Goal: Task Accomplishment & Management: Complete application form

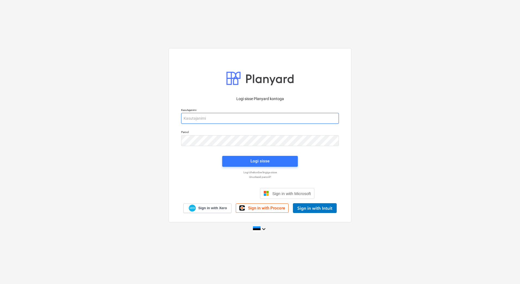
click at [203, 117] on input "email" at bounding box center [260, 118] width 158 height 11
type input "[EMAIL_ADDRESS][DOMAIN_NAME]"
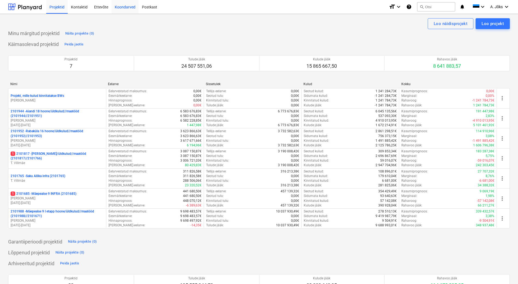
click at [124, 5] on div "Koondarved" at bounding box center [125, 7] width 27 height 14
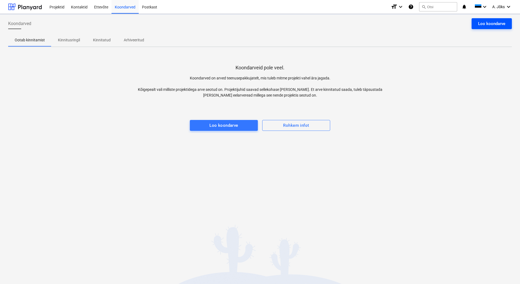
click at [486, 26] on div "Loo koondarve" at bounding box center [491, 23] width 27 height 7
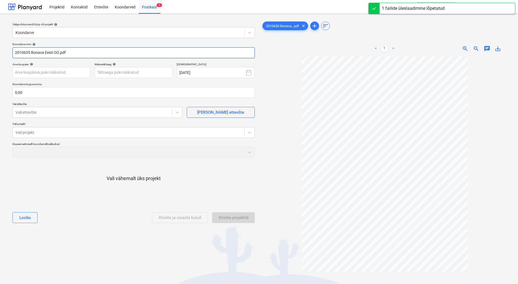
click at [59, 53] on input "2010635 Bonava Eesti OÜ.pdf" at bounding box center [134, 52] width 242 height 11
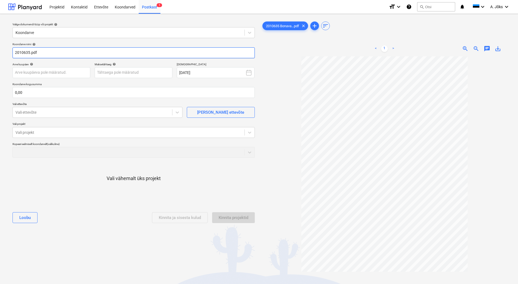
click at [15, 54] on input "2010635.pdf" at bounding box center [134, 52] width 242 height 11
paste input "Vegtrade OÜ"
type input "Vegtrade OU arve 2010635.pdf"
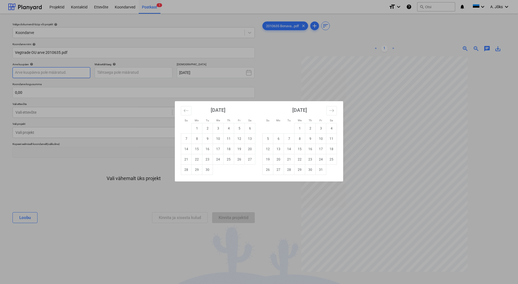
click at [61, 73] on body "Projektid Kontaktid Ettevõte Koondarved Postkast 1 format_size keyboard_arrow_d…" at bounding box center [259, 142] width 518 height 284
click at [227, 139] on td "11" at bounding box center [229, 139] width 11 height 10
type input "[DATE]"
click at [133, 74] on body "Projektid Kontaktid Ettevõte Koondarved Postkast 1 format_size keyboard_arrow_d…" at bounding box center [259, 142] width 518 height 284
click at [321, 139] on td "10" at bounding box center [321, 139] width 11 height 10
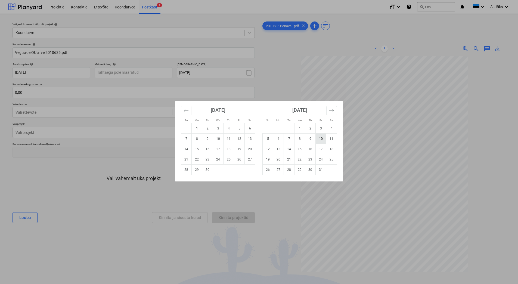
type input "[DATE]"
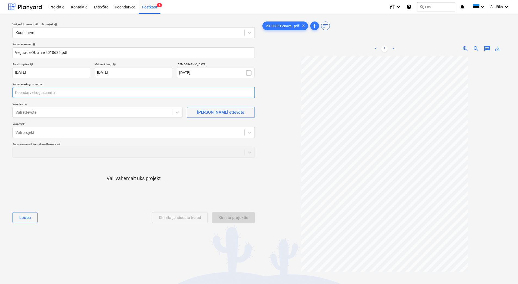
click at [88, 91] on input "text" at bounding box center [134, 92] width 242 height 11
type input "3 051,00"
click at [69, 111] on div at bounding box center [93, 112] width 154 height 5
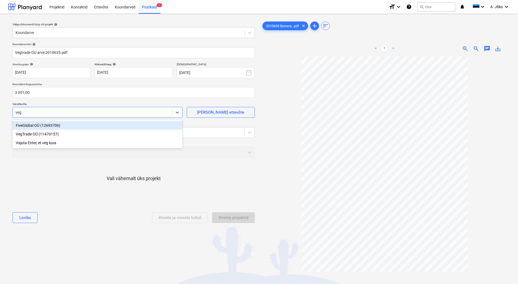
type input "vegt"
click at [54, 125] on div "VegTrade OÜ (11470157)" at bounding box center [98, 125] width 170 height 9
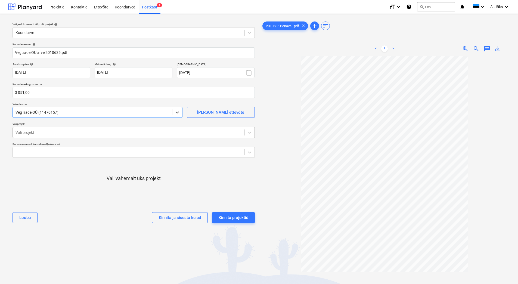
click at [53, 131] on div at bounding box center [129, 132] width 226 height 5
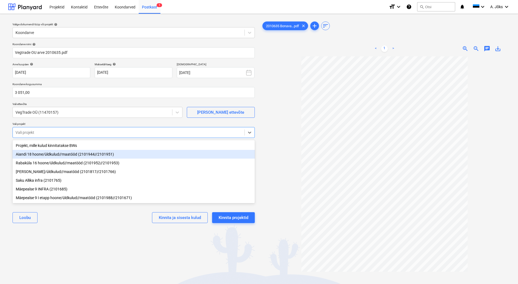
click at [47, 157] on div "Aiandi 18 hoone/üldkulud//maatööd (2101944//2101951)" at bounding box center [134, 154] width 242 height 9
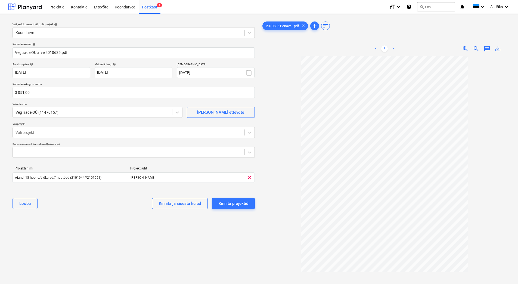
click at [79, 229] on div "Valige dokumendi tüüp või projekt help Koondarve Koondarve nimi help Vegtrade O…" at bounding box center [133, 172] width 251 height 309
click at [225, 203] on div "Kinnita projektid" at bounding box center [234, 203] width 30 height 7
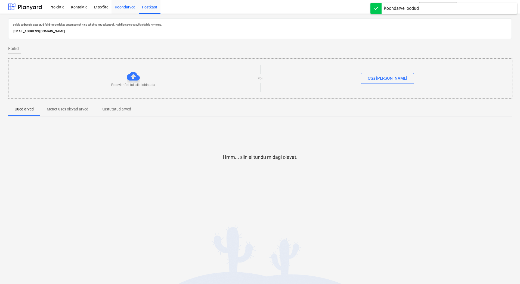
click at [125, 9] on div "Koondarved" at bounding box center [125, 7] width 27 height 14
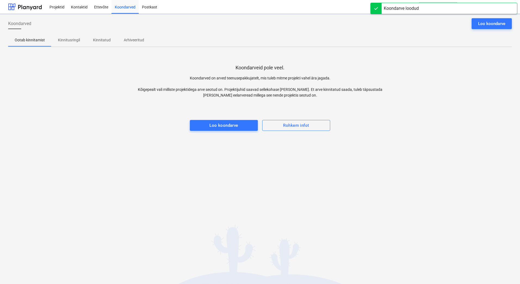
click at [61, 42] on p "Kinnitusringil" at bounding box center [69, 40] width 22 height 6
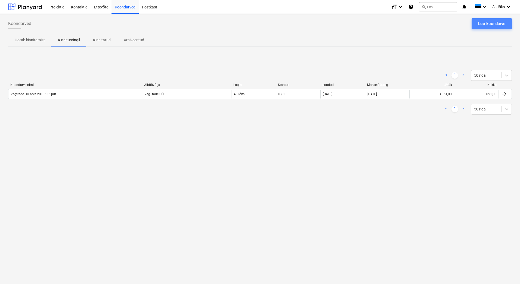
click at [487, 24] on div "Loo koondarve" at bounding box center [491, 23] width 27 height 7
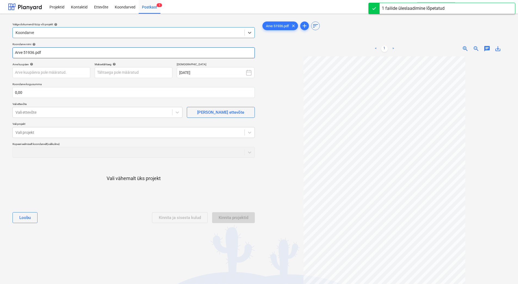
click at [17, 54] on input "Arve 51936.pdf" at bounding box center [134, 52] width 242 height 11
paste input "Keraplast OÜ"
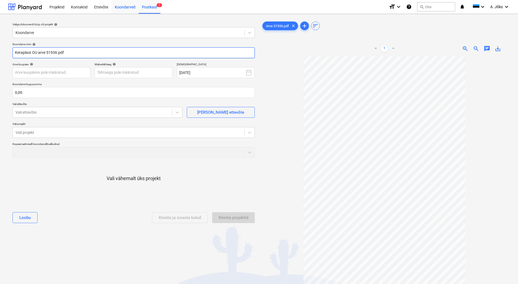
type input "Keraplast OU arve 51936.pdf"
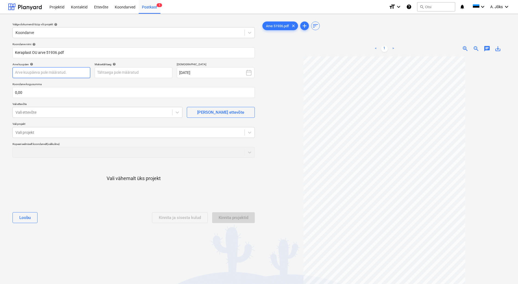
click at [51, 73] on body "Projektid Kontaktid Ettevõte Koondarved Postkast 1 format_size keyboard_arrow_d…" at bounding box center [259, 142] width 518 height 284
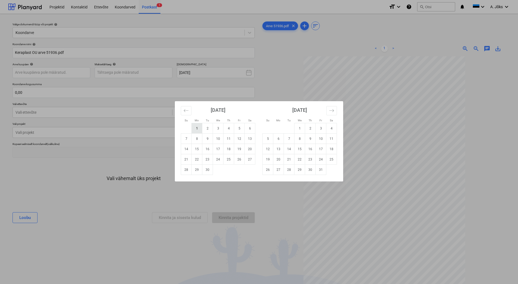
click at [195, 130] on td "1" at bounding box center [197, 128] width 11 height 10
type input "[DATE]"
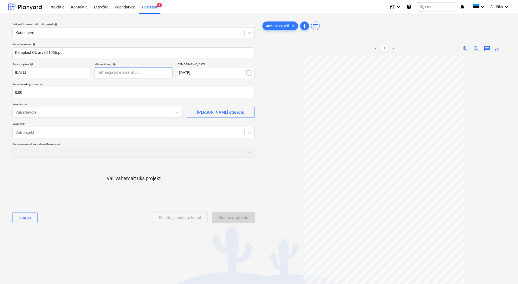
click at [145, 71] on body "Projektid Kontaktid Ettevõte Koondarved Postkast 1 format_size keyboard_arrow_d…" at bounding box center [259, 142] width 518 height 284
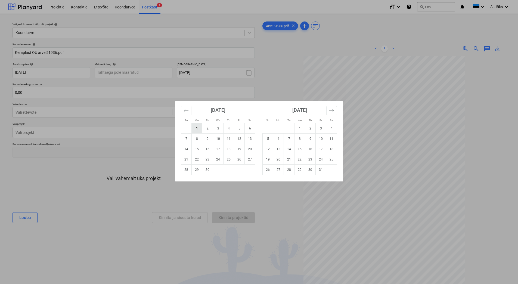
click at [194, 127] on td "1" at bounding box center [197, 128] width 11 height 10
type input "[DATE]"
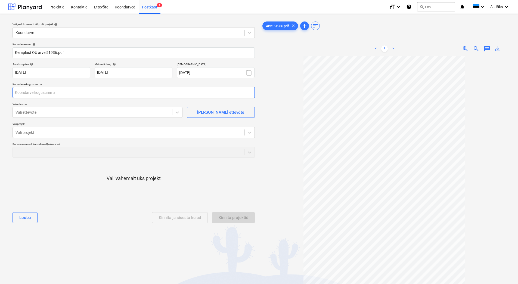
click at [124, 97] on input "text" at bounding box center [134, 92] width 242 height 11
click at [68, 92] on input "text" at bounding box center [134, 92] width 242 height 11
type input "1 300,00"
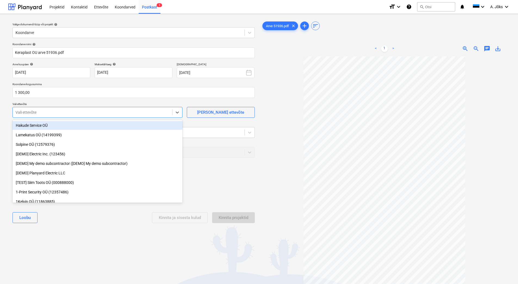
click at [47, 114] on div at bounding box center [93, 112] width 154 height 5
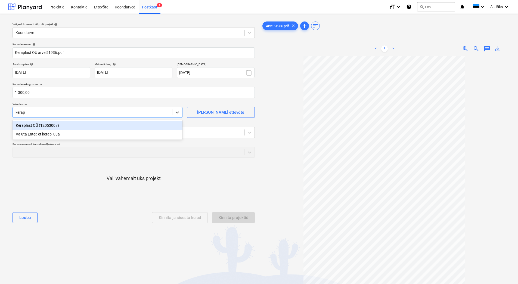
type input "kerapl"
click at [53, 126] on div "Keraplast OÜ (12053007)" at bounding box center [98, 125] width 170 height 9
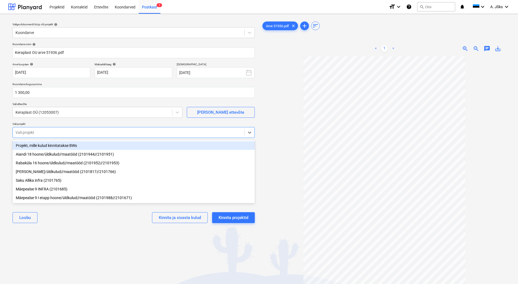
click at [53, 132] on div at bounding box center [129, 132] width 226 height 5
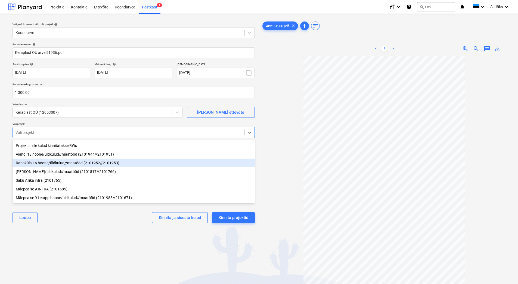
click at [78, 164] on div "Rabaküla 16 hoone/üldkulud//maatööd (2101952//2101953)" at bounding box center [134, 163] width 242 height 9
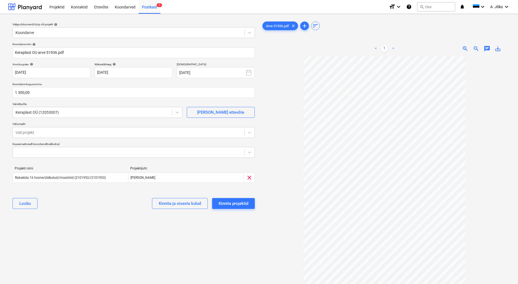
click at [127, 241] on div "Valige dokumendi tüüp või projekt help Koondarve Koondarve nimi help [PERSON_NA…" at bounding box center [133, 172] width 251 height 309
click at [230, 204] on div "Kinnita projektid" at bounding box center [234, 203] width 30 height 7
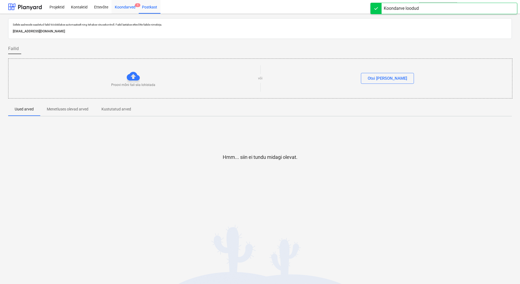
click at [124, 8] on div "Koondarved 1" at bounding box center [125, 7] width 27 height 14
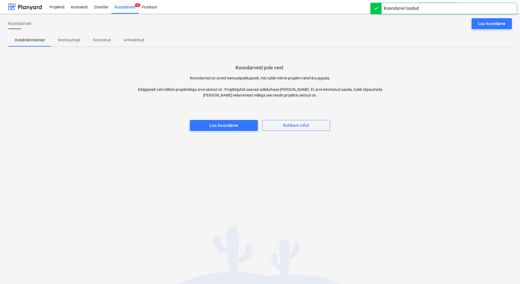
drag, startPoint x: 113, startPoint y: 155, endPoint x: 93, endPoint y: 91, distance: 67.2
click at [113, 153] on div "Koondarved Loo koondarve Ootab kinnitamist Kinnitusringil Kinnitatud Arhiveerit…" at bounding box center [260, 149] width 520 height 270
click at [67, 38] on p "Kinnitusringil" at bounding box center [69, 40] width 22 height 6
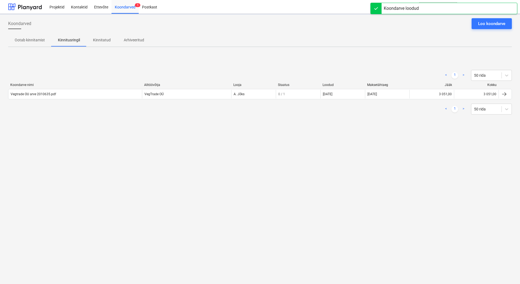
click at [100, 155] on div "Koondarved Loo koondarve Ootab kinnitamist Kinnitusringil Kinnitatud Arhiveerit…" at bounding box center [260, 149] width 520 height 270
click at [30, 141] on div "Koondarved Loo koondarve Ootab kinnitamist Kinnitusringil Kinnitatud Arhiveerit…" at bounding box center [260, 149] width 520 height 270
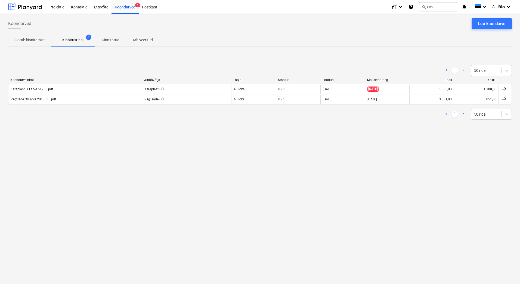
click at [44, 90] on div "Keraplast OU arve 51936.pdf" at bounding box center [32, 89] width 42 height 4
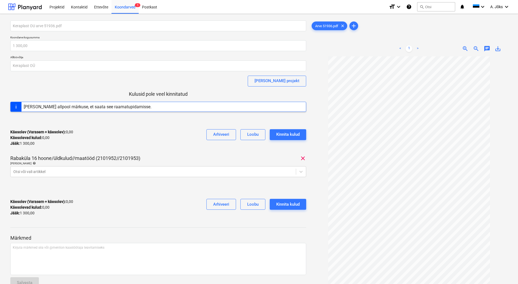
scroll to position [15, 0]
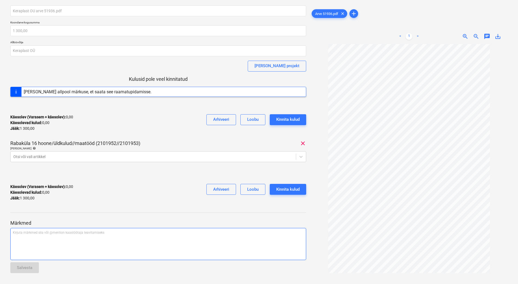
click at [70, 230] on div "Kirjuta märkmed siia või @mention kaastöötaja teavitamiseks ﻿" at bounding box center [158, 244] width 296 height 32
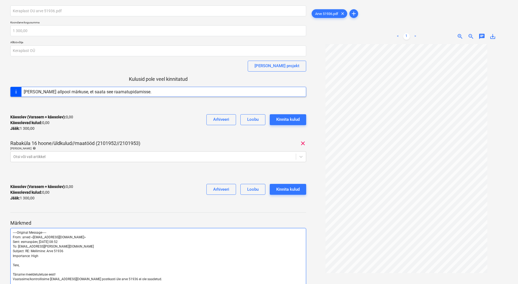
scroll to position [328, 0]
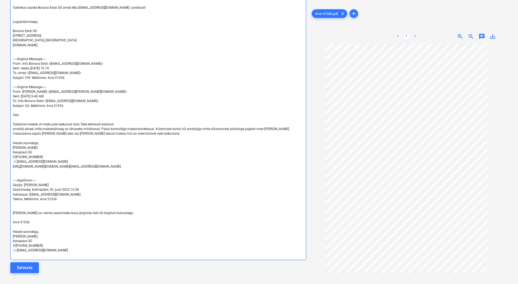
drag, startPoint x: 88, startPoint y: 167, endPoint x: 12, endPoint y: 153, distance: 77.8
click at [12, 153] on div "-----Original Message----- From: arved <[EMAIL_ADDRESS][DOMAIN_NAME]> Sent: esm…" at bounding box center [158, 94] width 296 height 332
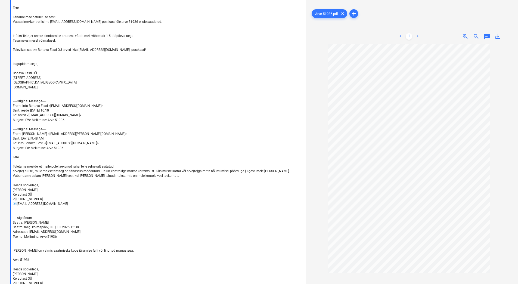
scroll to position [228, 0]
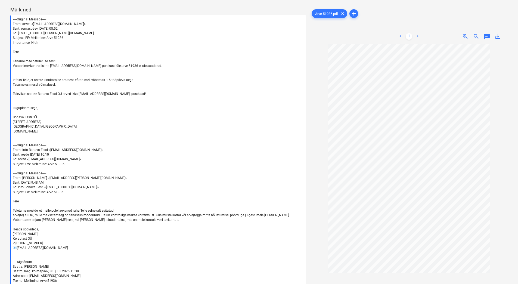
click at [32, 139] on p "﻿" at bounding box center [158, 141] width 291 height 5
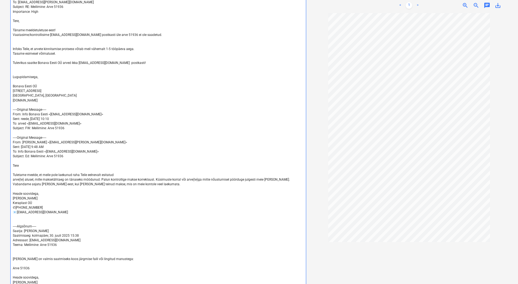
scroll to position [305, 0]
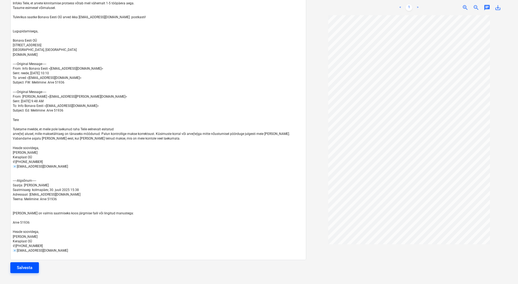
click at [31, 268] on div "Salvesta" at bounding box center [25, 267] width 16 height 7
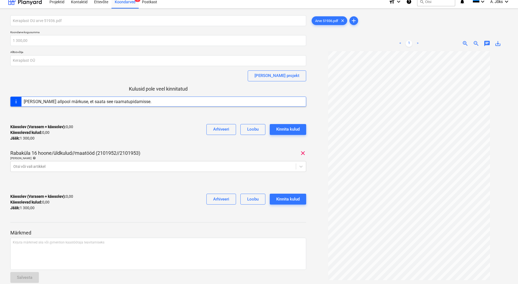
scroll to position [0, 0]
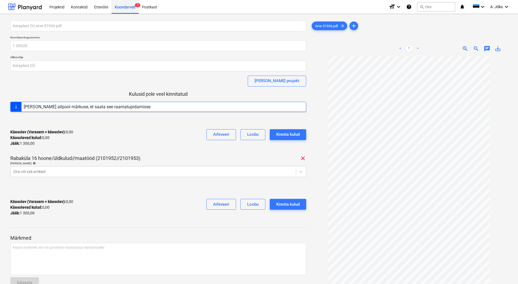
click at [129, 9] on div "Koondarved 1" at bounding box center [125, 7] width 27 height 14
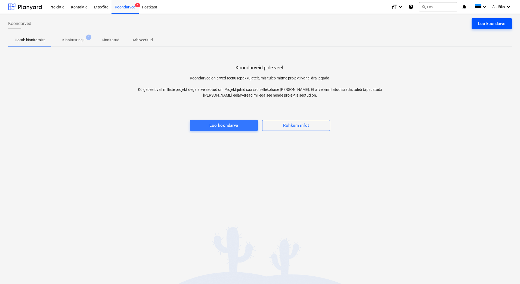
click at [487, 22] on div "Loo koondarve" at bounding box center [491, 23] width 27 height 7
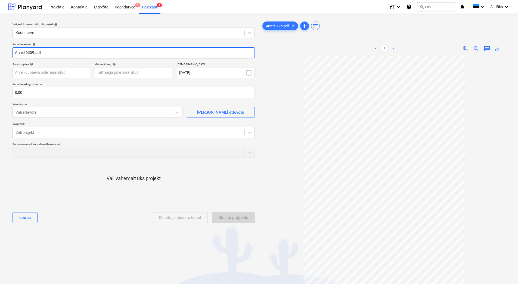
click at [24, 54] on input "Arved 6359.pdf" at bounding box center [134, 52] width 242 height 11
click at [17, 52] on input "Arve 6359.pdf" at bounding box center [134, 52] width 242 height 11
paste input "A-Hoolduse ja Puhastuse OÜ"
type input "A-Hoolduse ja Puhastuse OU arve 6359.pdf"
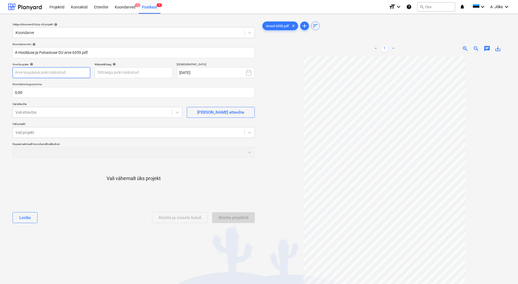
click at [58, 73] on body "Projektid Kontaktid Ettevõte Koondarved 1 Postkast 1 format_size keyboard_arrow…" at bounding box center [259, 142] width 518 height 284
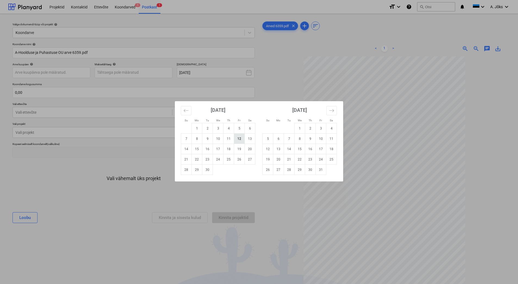
click at [239, 140] on td "12" at bounding box center [239, 139] width 11 height 10
type input "[DATE]"
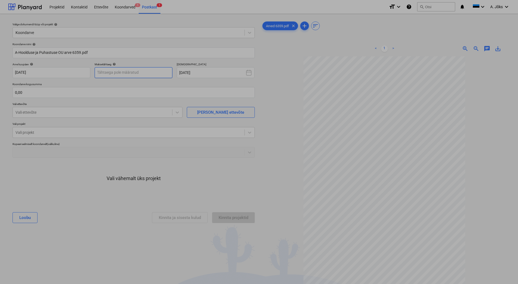
click at [156, 73] on body "Projektid Kontaktid Ettevõte Koondarved 1 Postkast 1 format_size keyboard_arrow…" at bounding box center [259, 142] width 518 height 284
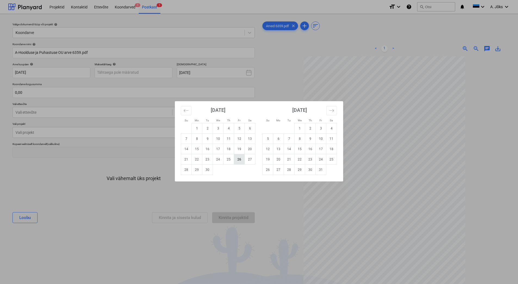
click at [239, 161] on td "26" at bounding box center [239, 159] width 11 height 10
type input "[DATE]"
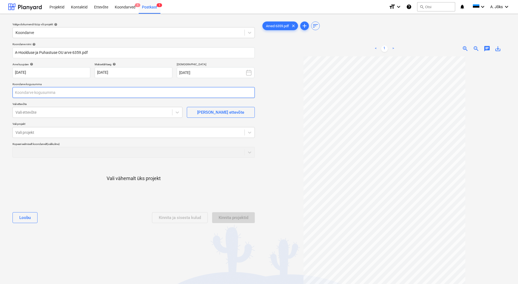
click at [62, 93] on input "text" at bounding box center [134, 92] width 242 height 11
click at [54, 91] on input "text" at bounding box center [134, 92] width 242 height 11
type input "1 925,30"
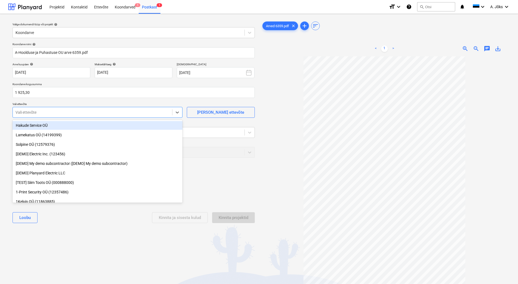
click at [63, 113] on div at bounding box center [93, 112] width 154 height 5
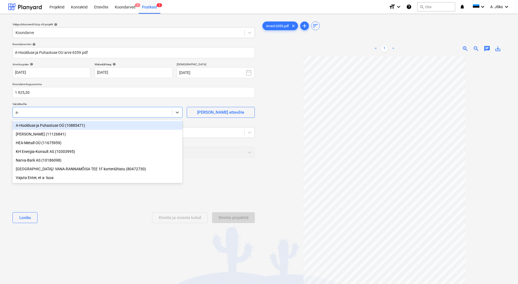
type input "a-h"
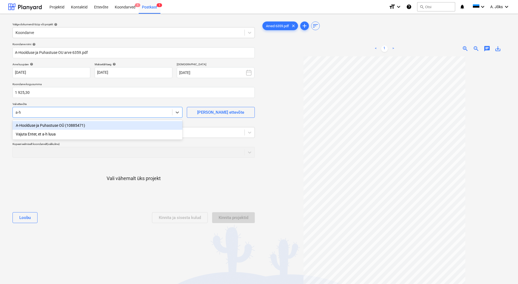
click at [57, 125] on div "A-Hoolduse ja Puhastuse OÜ (10885471)" at bounding box center [98, 125] width 170 height 9
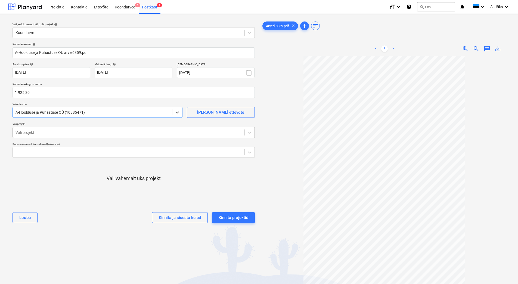
click at [61, 137] on div "Vali projekt" at bounding box center [134, 132] width 242 height 11
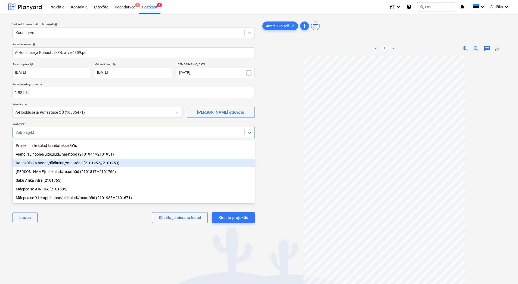
click at [69, 162] on div "Rabaküla 16 hoone/üldkulud//maatööd (2101952//2101953)" at bounding box center [134, 163] width 242 height 9
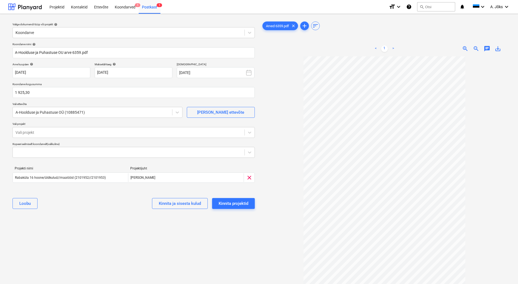
drag, startPoint x: 98, startPoint y: 229, endPoint x: 103, endPoint y: 227, distance: 5.9
click at [98, 229] on div "Valige dokumendi tüüp või projekt help Koondarve Koondarve nimi help A-Hoolduse…" at bounding box center [133, 172] width 251 height 309
click at [487, 50] on span "chat" at bounding box center [487, 48] width 7 height 7
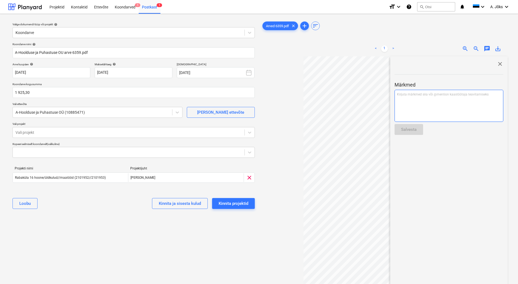
click at [427, 104] on div "Kirjuta märkmed siia või @mention kaastöötaja teavitamiseks ﻿" at bounding box center [449, 106] width 109 height 32
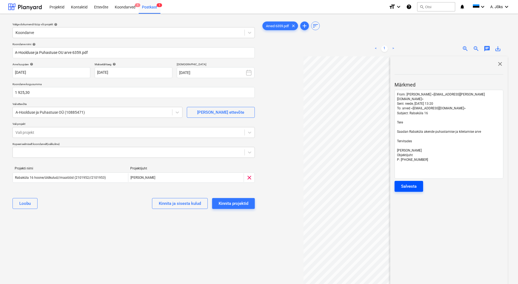
click at [413, 183] on div "Salvesta" at bounding box center [409, 186] width 16 height 7
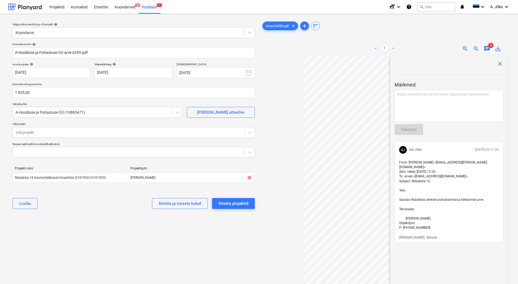
click at [499, 65] on span "close" at bounding box center [500, 64] width 7 height 7
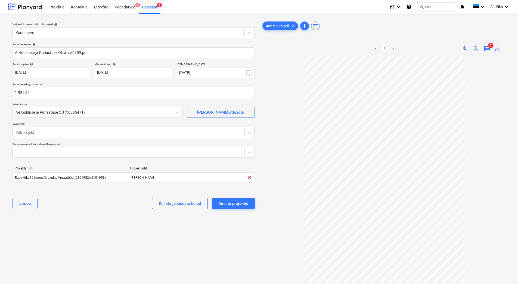
click at [230, 245] on div "Valige dokumendi tüüp või projekt help Koondarve Koondarve nimi help A-Hoolduse…" at bounding box center [133, 172] width 251 height 309
click at [234, 204] on div "Kinnita projektid" at bounding box center [234, 203] width 30 height 7
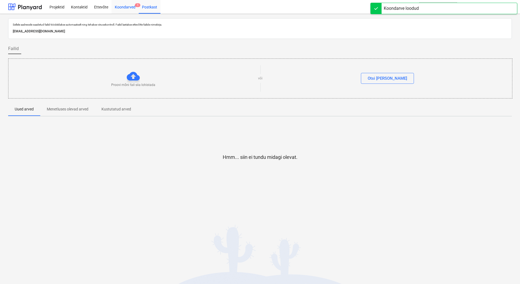
click at [121, 8] on div "Koondarved 1" at bounding box center [125, 7] width 27 height 14
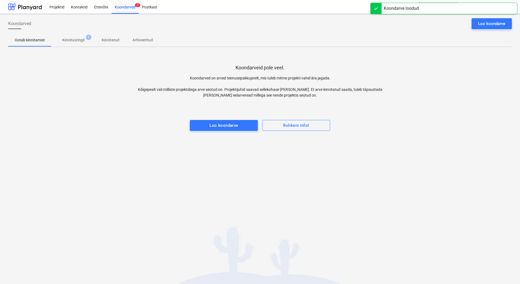
click at [72, 40] on p "Kinnitusringil" at bounding box center [73, 40] width 22 height 6
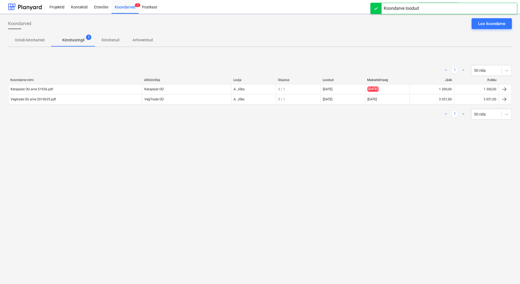
click at [67, 127] on div "< 1 > 50 rida Koondarve nimi Alltöövõtja Looja Staatus Loodud Maksetähtaeg Jääk…" at bounding box center [260, 92] width 504 height 82
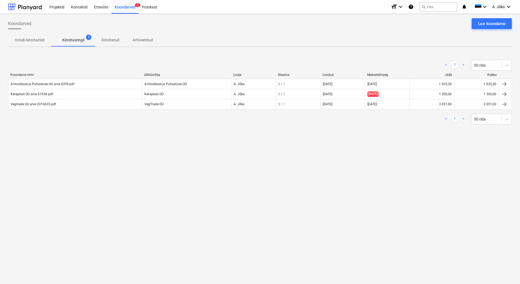
click at [53, 155] on div "Koondarved Loo koondarve Ootab kinnitamist Kinnitusringil 1 Kinnitatud Arhiveer…" at bounding box center [260, 149] width 520 height 270
click at [487, 29] on button "Loo koondarve" at bounding box center [492, 23] width 40 height 11
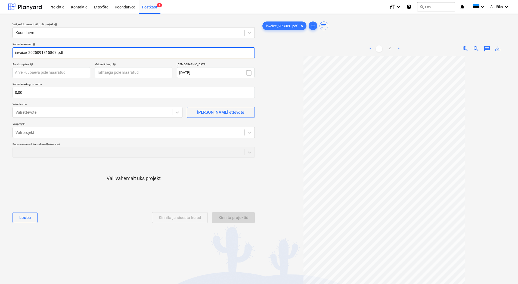
drag, startPoint x: 28, startPoint y: 53, endPoint x: -12, endPoint y: 49, distance: 40.4
click at [0, 49] on html "Projektid Kontaktid Ettevõte Koondarved Postkast 1 format_size keyboard_arrow_d…" at bounding box center [259, 142] width 518 height 284
paste input "Planyard OÜ"
type input "Planyard OU arve 2025091315867.pdf"
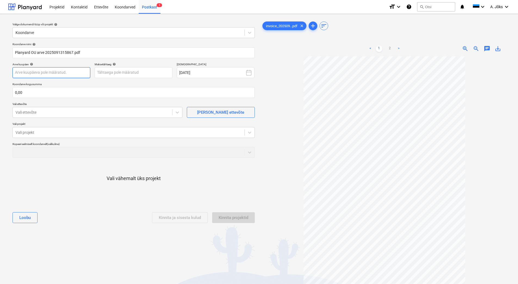
click at [73, 72] on body "Projektid Kontaktid Ettevõte Koondarved Postkast 1 format_size keyboard_arrow_d…" at bounding box center [259, 142] width 518 height 284
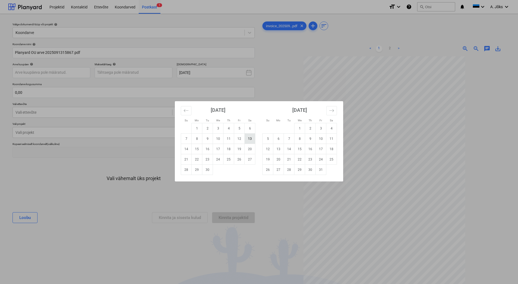
click at [250, 140] on td "13" at bounding box center [250, 139] width 11 height 10
type input "[DATE]"
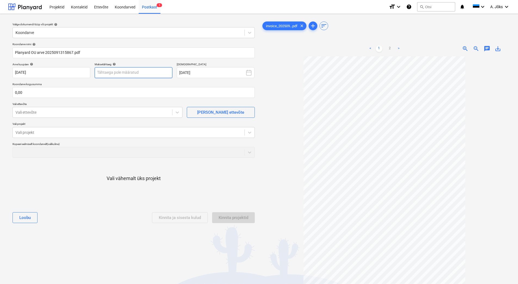
click at [153, 75] on body "Projektid Kontaktid Ettevõte Koondarved Postkast 1 format_size keyboard_arrow_d…" at bounding box center [259, 142] width 518 height 284
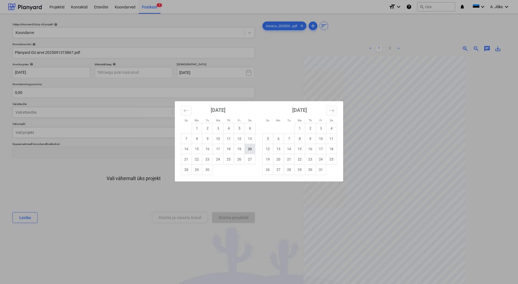
click at [249, 151] on td "20" at bounding box center [250, 149] width 11 height 10
type input "[DATE]"
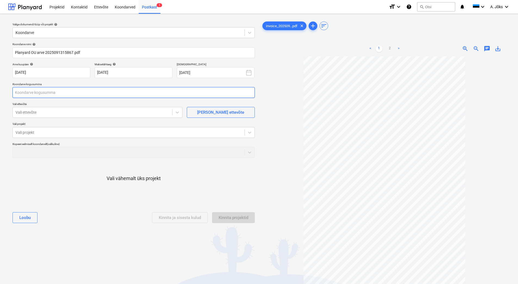
click at [109, 91] on input "text" at bounding box center [134, 92] width 242 height 11
type input "900,00"
click at [63, 113] on div at bounding box center [93, 112] width 154 height 5
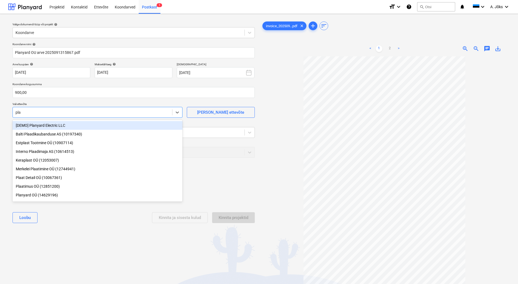
type input "plan"
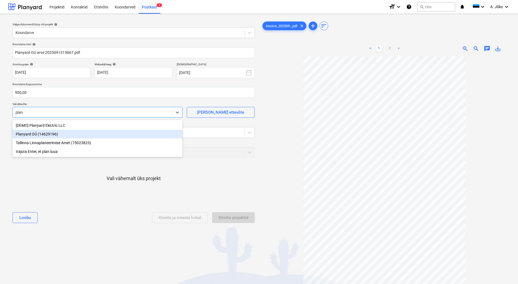
click at [50, 134] on div "Planyard OÜ (14629196)" at bounding box center [98, 134] width 170 height 9
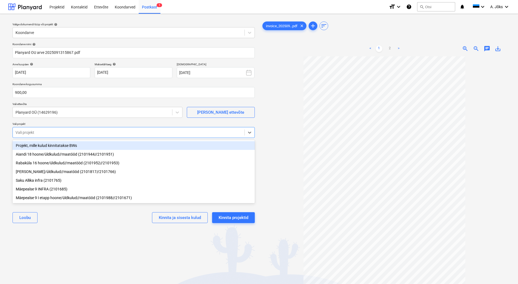
click at [148, 133] on div at bounding box center [129, 132] width 226 height 5
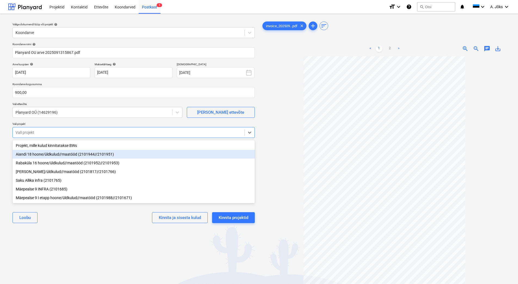
click at [56, 157] on div "Aiandi 18 hoone/üldkulud//maatööd (2101944//2101951)" at bounding box center [134, 154] width 242 height 9
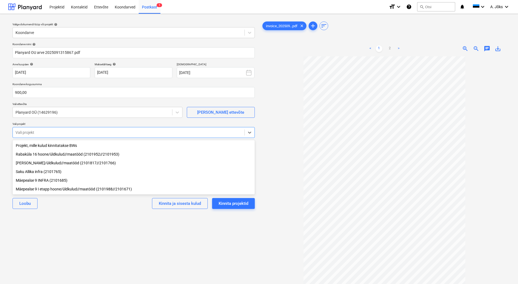
click at [57, 156] on div "Rabaküla 16 hoone/üldkulud//maatööd (2101952//2101953)" at bounding box center [134, 154] width 242 height 9
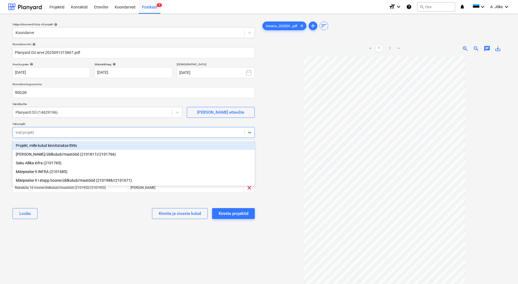
click at [57, 156] on div "[PERSON_NAME]/üldkulud//maatööd (2101817//2101766)" at bounding box center [134, 154] width 242 height 9
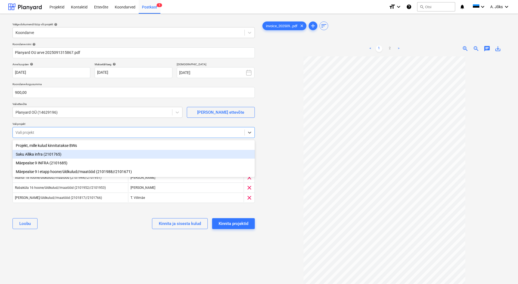
click at [47, 155] on div "Saku Allika infra (2101765)" at bounding box center [134, 154] width 242 height 9
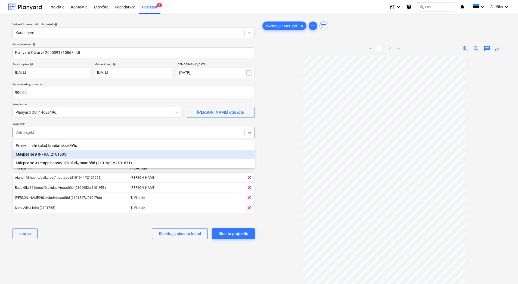
click at [48, 155] on div "Mäepealse 9 INFRA (2101685)" at bounding box center [134, 154] width 242 height 9
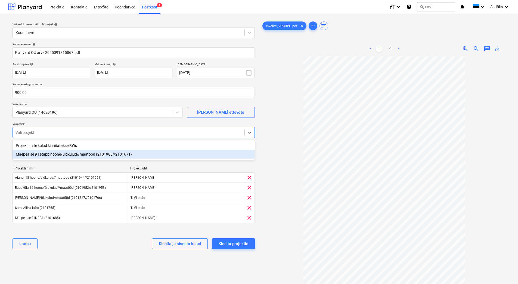
click at [49, 155] on div "Mäepealse 9 I etapp hoone/üldkulud//maatööd (2101988//2101671)" at bounding box center [134, 154] width 242 height 9
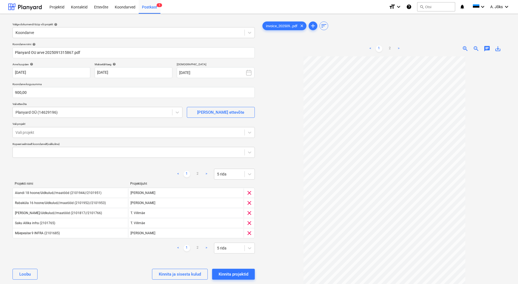
drag, startPoint x: 96, startPoint y: 271, endPoint x: 95, endPoint y: 268, distance: 3.3
click at [96, 271] on div "[PERSON_NAME] ja sisesta kulud Kinnita projektid" at bounding box center [134, 275] width 242 height 20
click at [236, 275] on div "Kinnita projektid" at bounding box center [234, 274] width 30 height 7
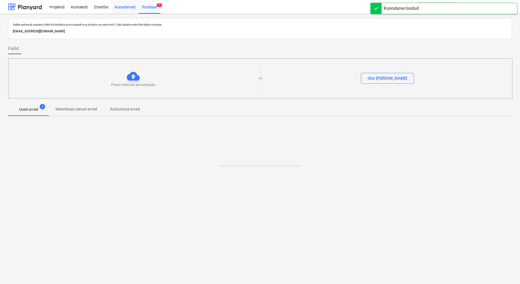
click at [124, 7] on div "Koondarved" at bounding box center [125, 7] width 27 height 14
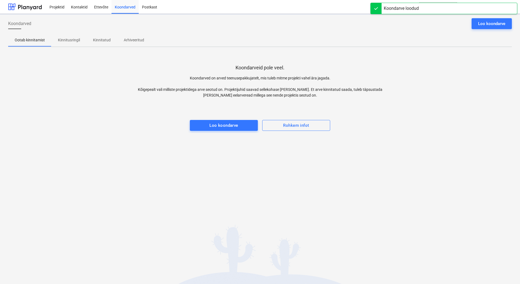
click at [67, 40] on p "Kinnitusringil" at bounding box center [69, 40] width 22 height 6
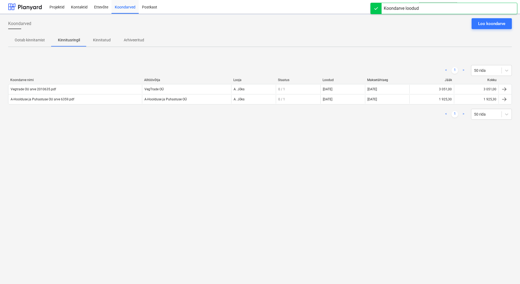
click at [94, 167] on div "Koondarved Loo koondarve Ootab kinnitamist Kinnitusringil Kinnitatud Arhiveerit…" at bounding box center [260, 149] width 520 height 270
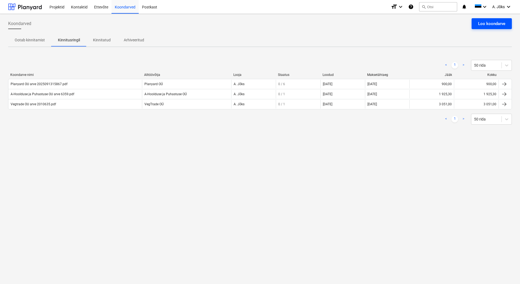
click at [499, 22] on div "Loo koondarve" at bounding box center [491, 23] width 27 height 7
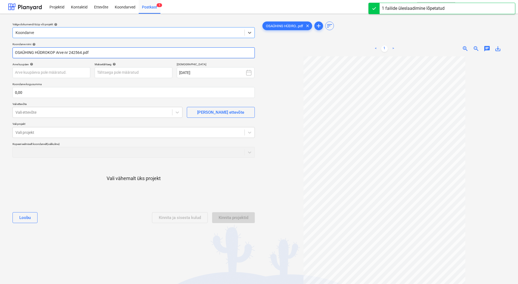
click at [35, 54] on input "OSAÜHING HÜDROKOP Arve nr 242564.pdf" at bounding box center [134, 52] width 242 height 11
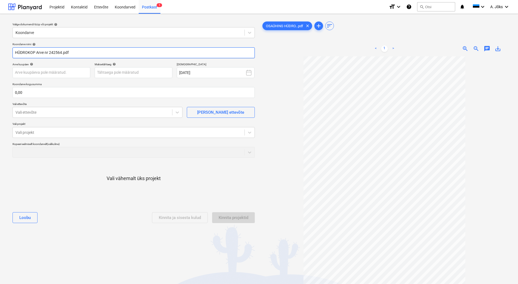
click at [20, 52] on input "HÜDROKOP Arve nr 242564.pdf" at bounding box center [134, 52] width 242 height 11
click at [49, 52] on input "HUDROKOP Arve nr 242564.pdf" at bounding box center [134, 52] width 242 height 11
type input "HUDROKOP arve 242564.pdf"
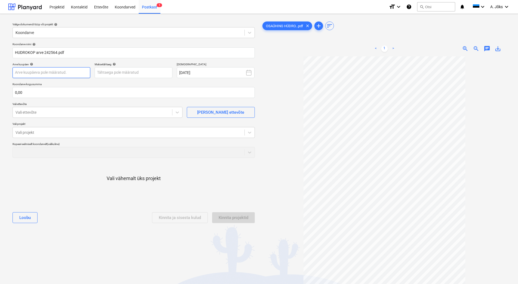
click at [56, 73] on body "Projektid Kontaktid Ettevõte Koondarved Postkast 1 format_size keyboard_arrow_d…" at bounding box center [259, 142] width 518 height 284
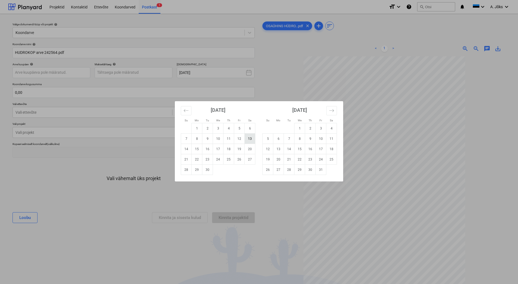
click at [248, 140] on td "13" at bounding box center [250, 139] width 11 height 10
type input "[DATE]"
click at [162, 75] on body "Projektid Kontaktid Ettevõte Koondarved Postkast 1 format_size keyboard_arrow_d…" at bounding box center [259, 142] width 518 height 284
click at [253, 148] on td "20" at bounding box center [250, 149] width 11 height 10
type input "[DATE]"
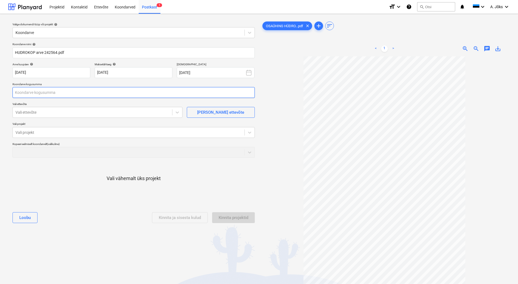
click at [81, 93] on input "text" at bounding box center [134, 92] width 242 height 11
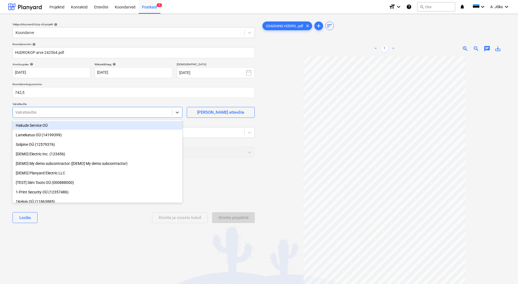
type input "742,50"
click at [92, 117] on div "Vali ettevõte" at bounding box center [98, 112] width 170 height 11
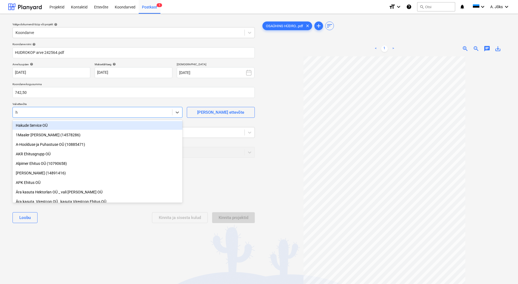
type input "hü"
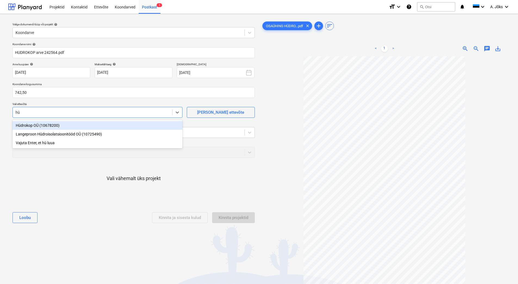
click at [36, 126] on div "Hüdrokop OÜ (10678200)" at bounding box center [98, 125] width 170 height 9
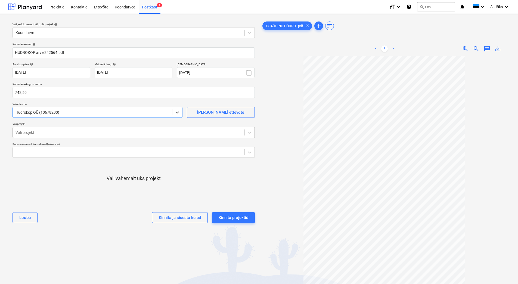
click at [40, 131] on div at bounding box center [129, 132] width 226 height 5
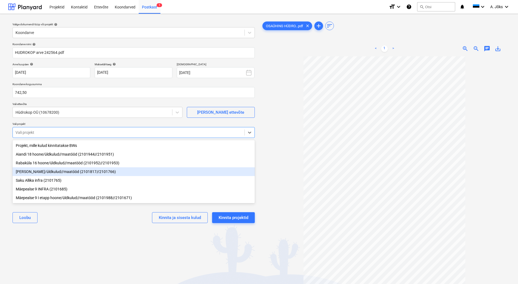
click at [46, 174] on div "[PERSON_NAME]/üldkulud//maatööd (2101817//2101766)" at bounding box center [134, 171] width 242 height 9
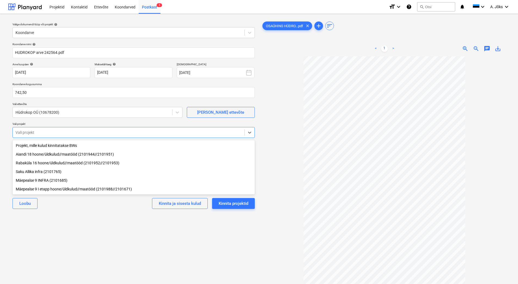
click at [85, 241] on div "Valige dokumendi tüüp või projekt help Koondarve Koondarve nimi help HUDROKOP a…" at bounding box center [133, 172] width 251 height 309
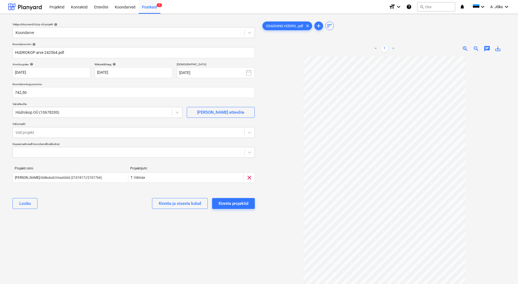
click at [87, 247] on div "Valige dokumendi tüüp või projekt help Koondarve Koondarve nimi help HUDROKOP a…" at bounding box center [133, 172] width 251 height 309
click at [233, 202] on div "Kinnita projektid" at bounding box center [234, 203] width 30 height 7
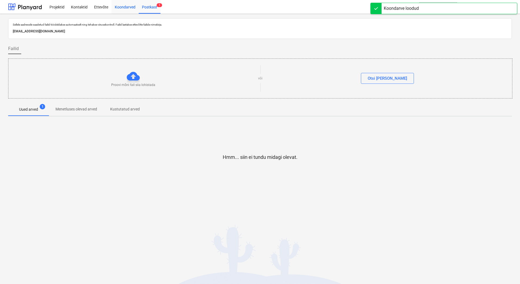
click at [127, 7] on div "Koondarved" at bounding box center [125, 7] width 27 height 14
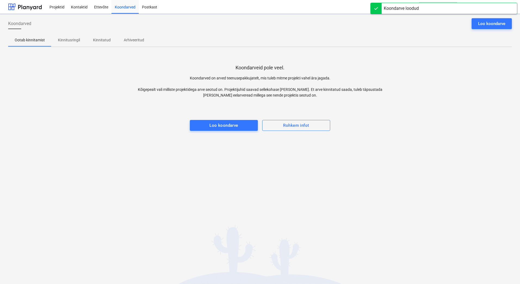
click at [70, 36] on span "Kinnitusringil" at bounding box center [68, 40] width 35 height 9
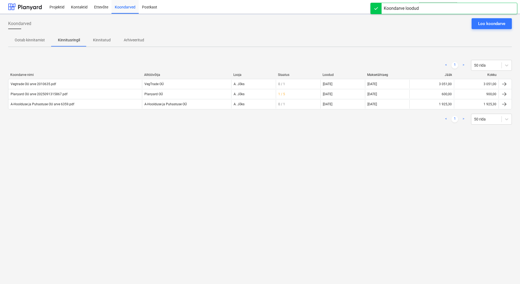
click at [128, 174] on div "Koondarved Loo koondarve Ootab kinnitamist Kinnitusringil Kinnitatud Arhiveerit…" at bounding box center [260, 149] width 520 height 270
click at [85, 153] on div "Koondarved Loo koondarve Ootab kinnitamist Kinnitusringil Kinnitatud Arhiveerit…" at bounding box center [260, 149] width 520 height 270
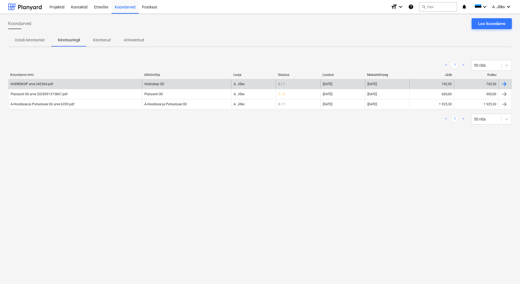
click at [49, 86] on div "HUDROKOP arve 242564.pdf" at bounding box center [75, 84] width 134 height 9
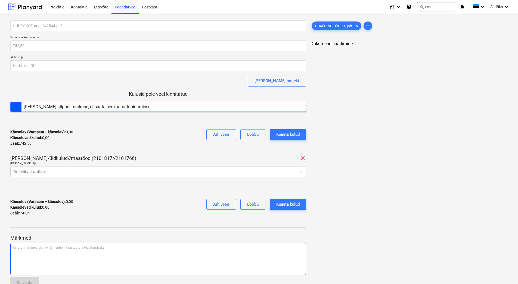
click at [65, 260] on div "Kirjuta märkmed siia või @mention kaastöötaja teavitamiseks ﻿" at bounding box center [158, 259] width 296 height 32
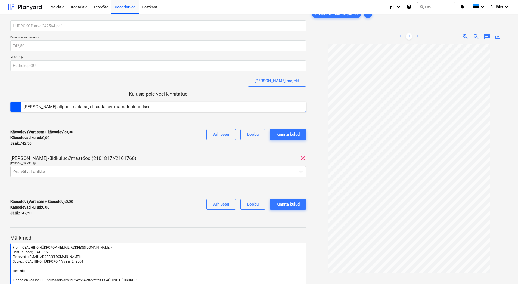
scroll to position [53, 0]
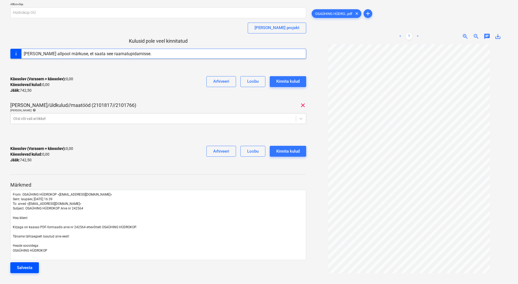
click at [34, 267] on button "Salvesta" at bounding box center [24, 267] width 29 height 11
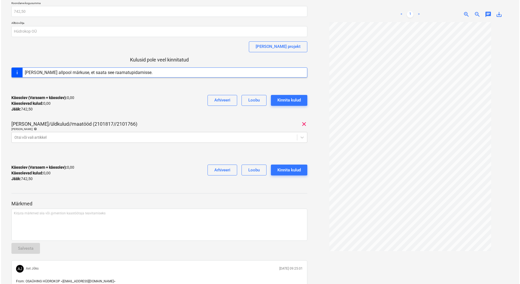
scroll to position [0, 0]
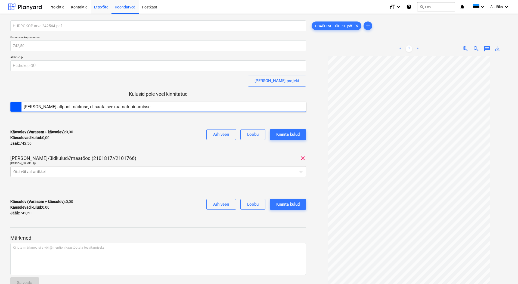
drag, startPoint x: 125, startPoint y: 7, endPoint x: 91, endPoint y: 13, distance: 34.6
click at [125, 7] on div "Koondarved" at bounding box center [125, 7] width 27 height 14
